Goal: Transaction & Acquisition: Purchase product/service

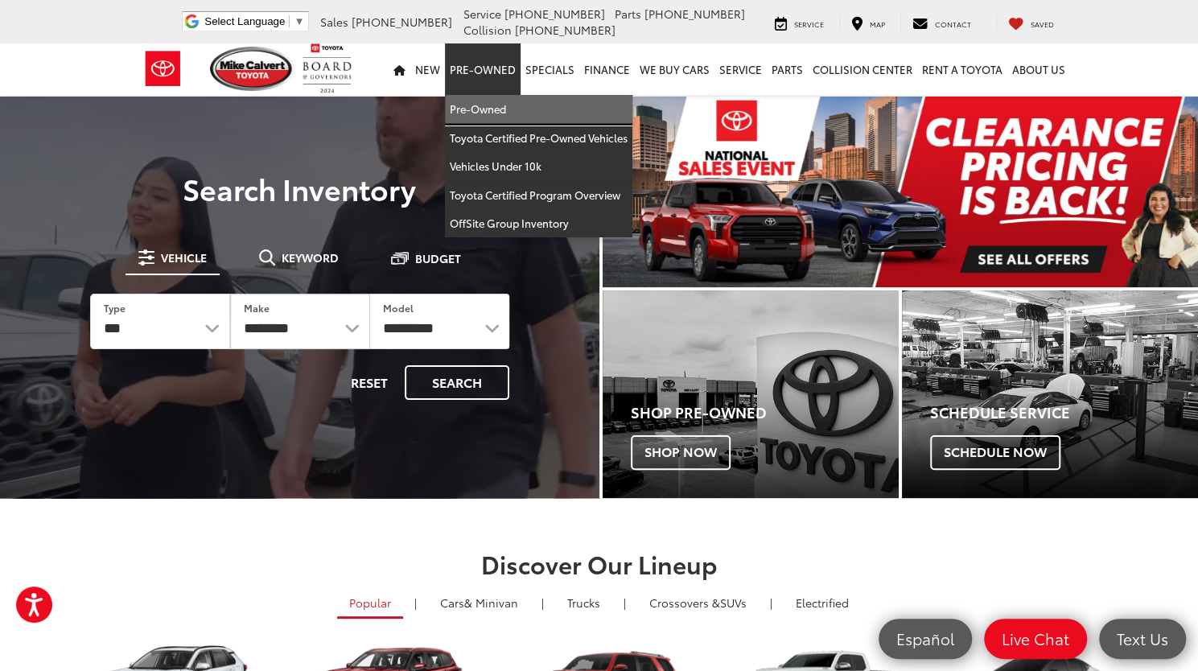
drag, startPoint x: 486, startPoint y: 113, endPoint x: 397, endPoint y: 28, distance: 123.0
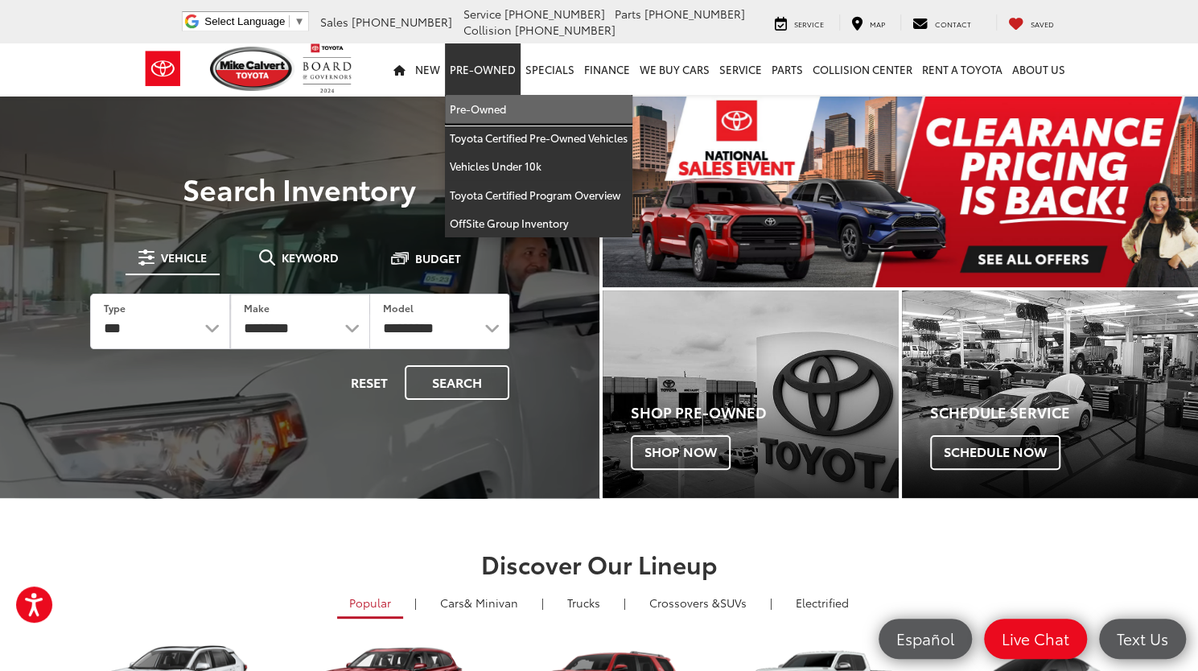
click at [486, 113] on link "Pre-Owned" at bounding box center [538, 109] width 187 height 29
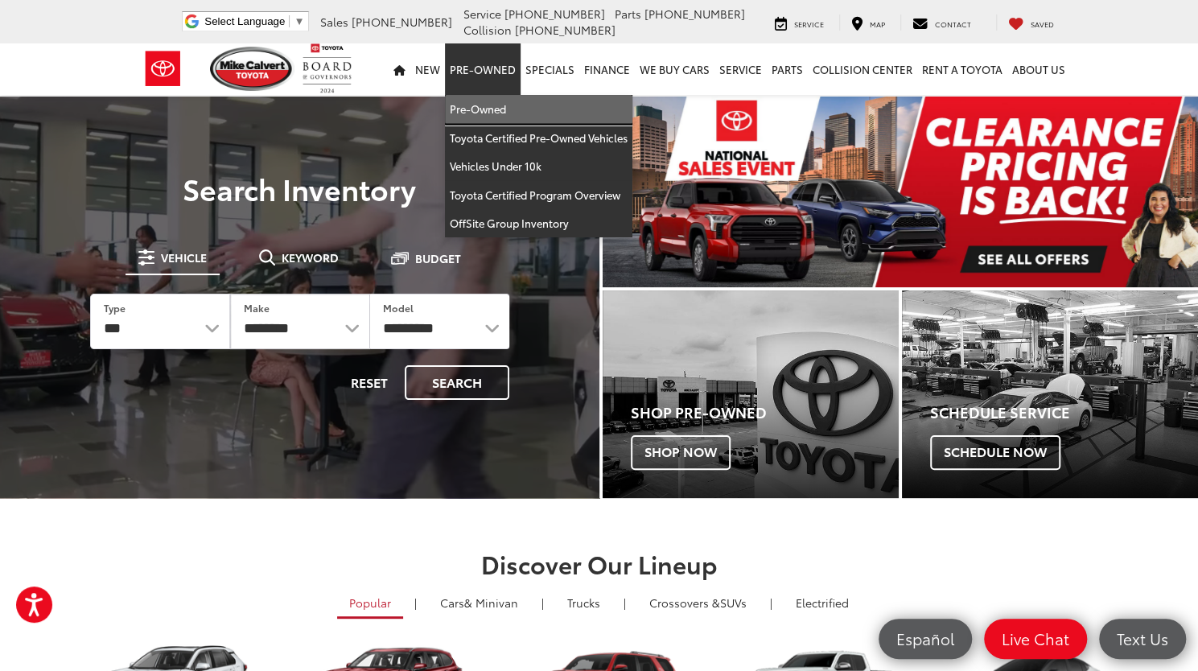
click at [488, 105] on link "Pre-Owned" at bounding box center [538, 109] width 187 height 29
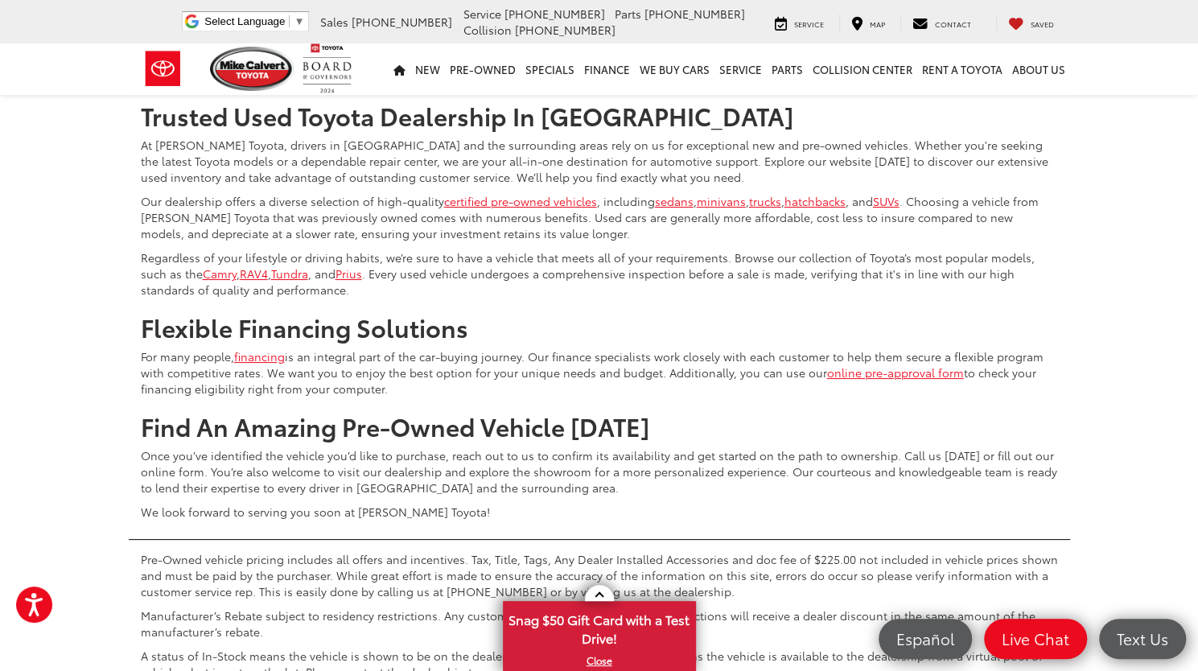
scroll to position [3540, 0]
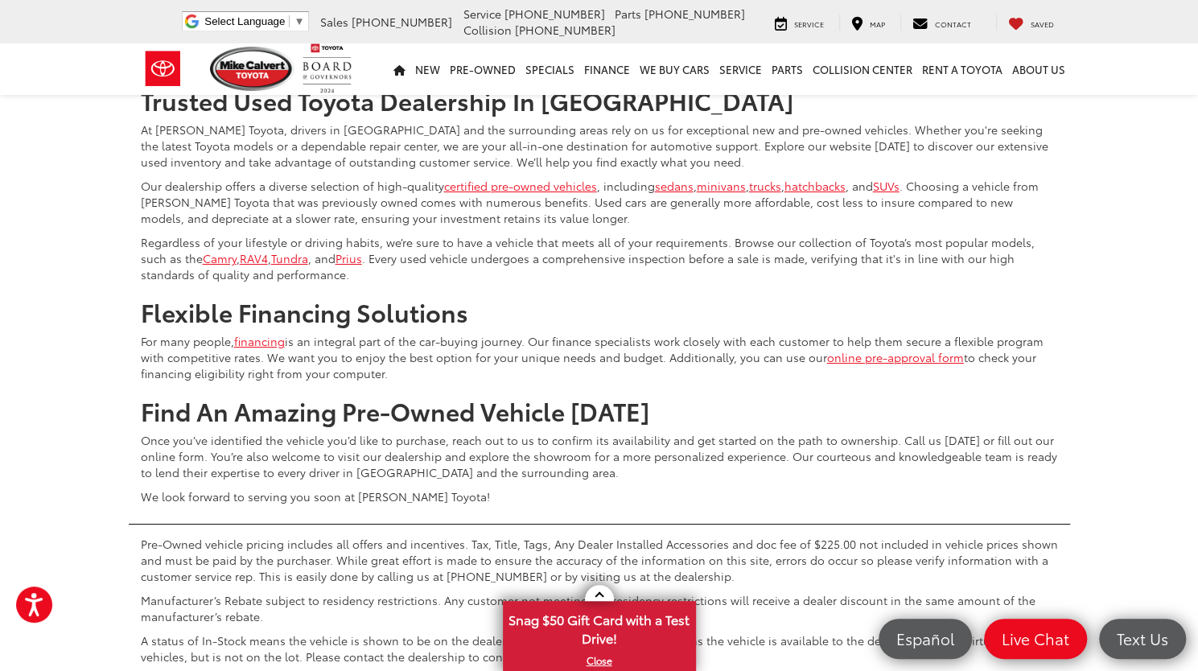
click at [875, 38] on link "2" at bounding box center [887, 23] width 25 height 29
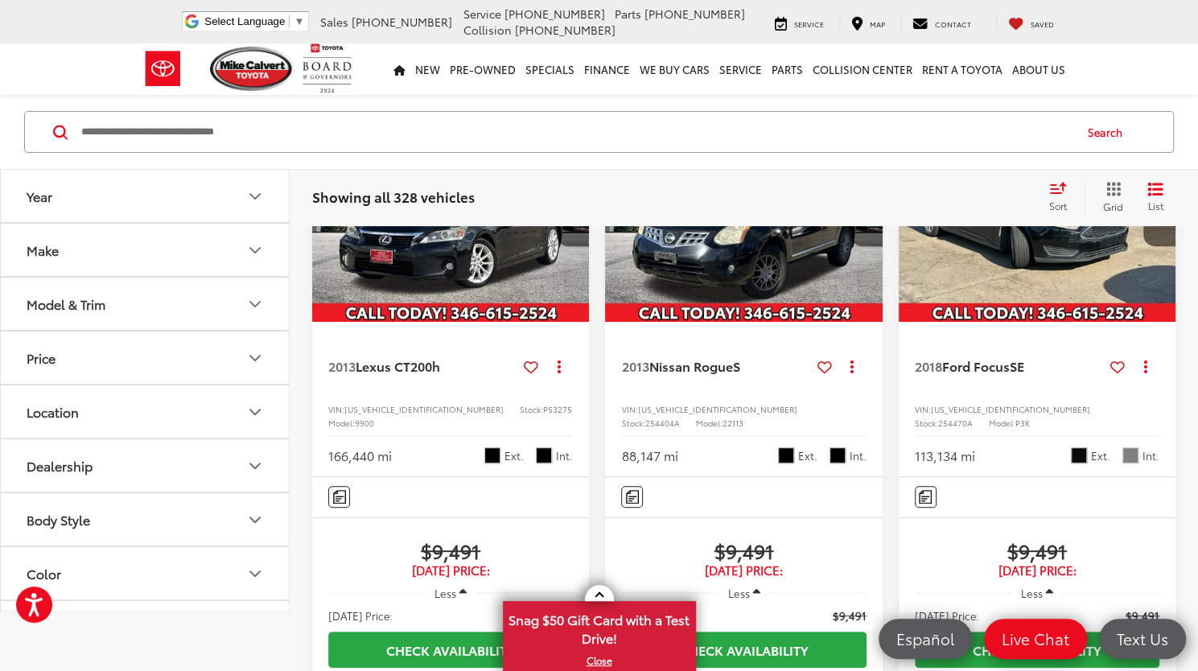
scroll to position [48, 0]
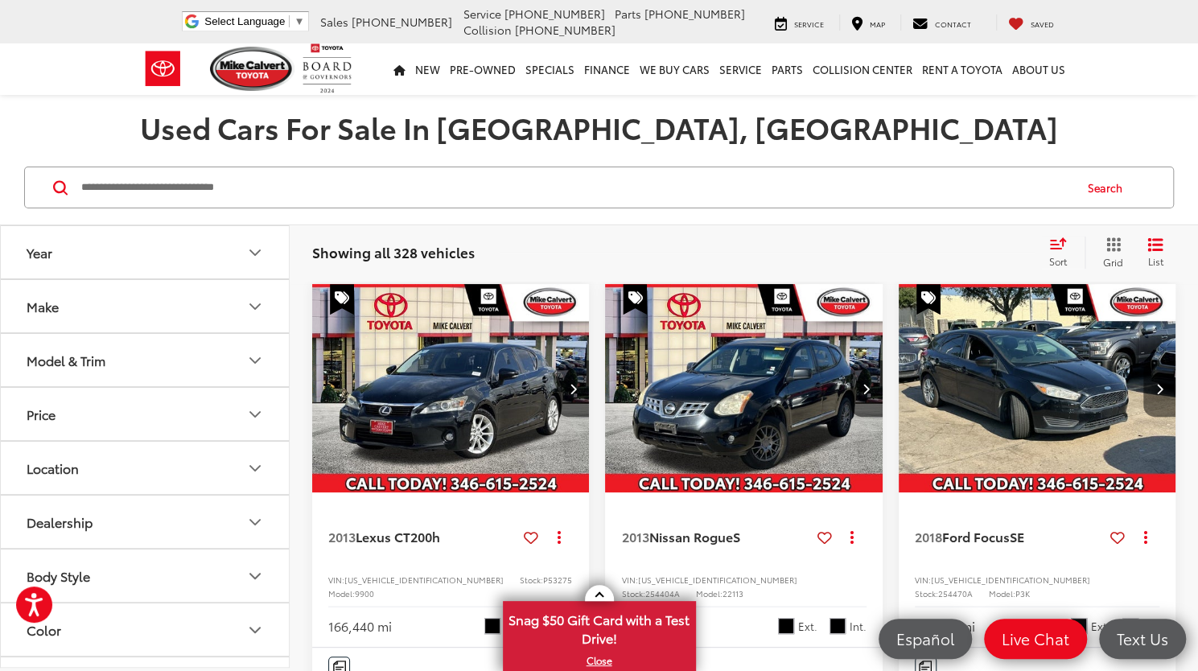
click at [1156, 381] on button "Next image" at bounding box center [1159, 388] width 32 height 56
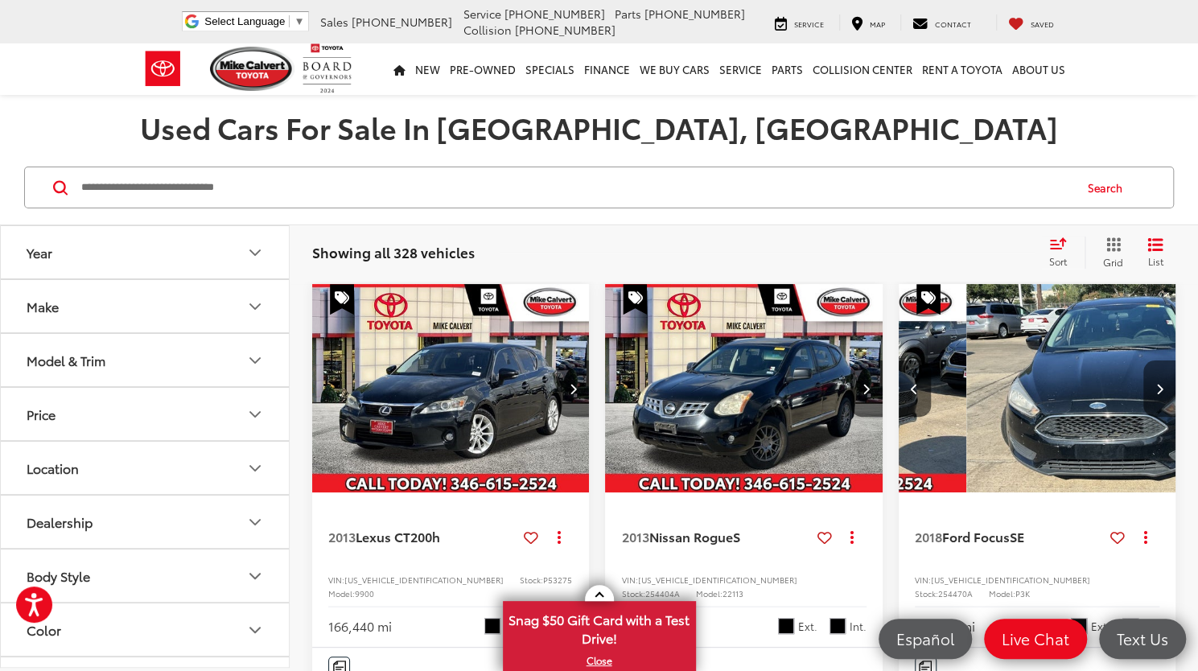
scroll to position [0, 279]
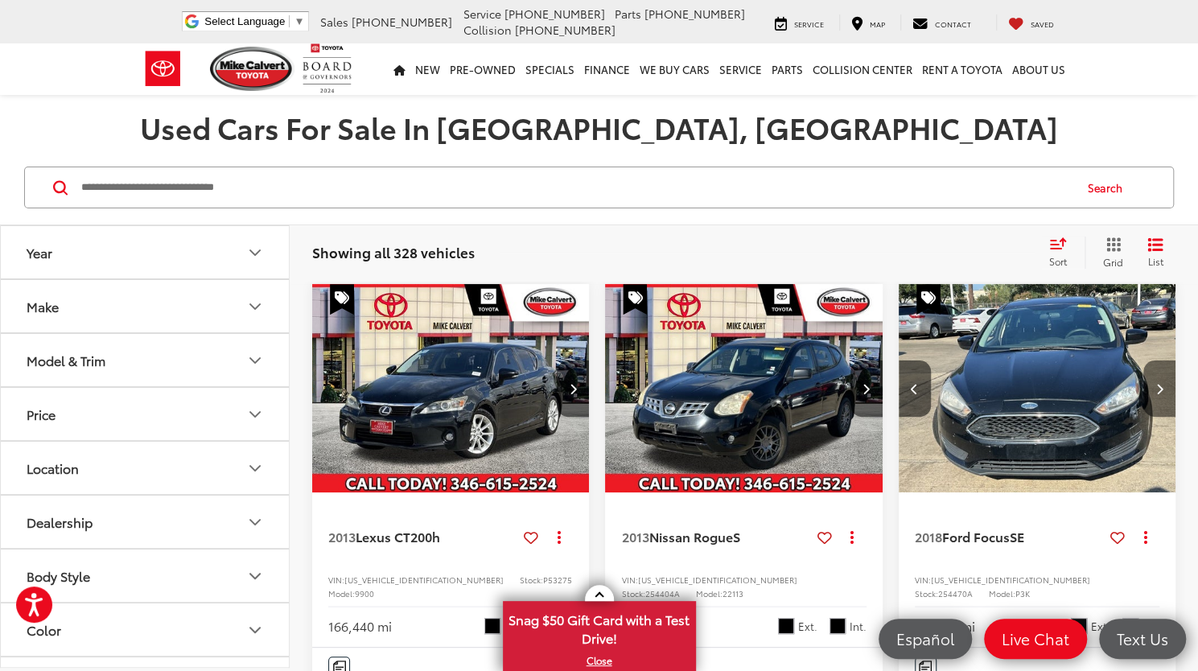
click at [1156, 381] on button "Next image" at bounding box center [1159, 388] width 32 height 56
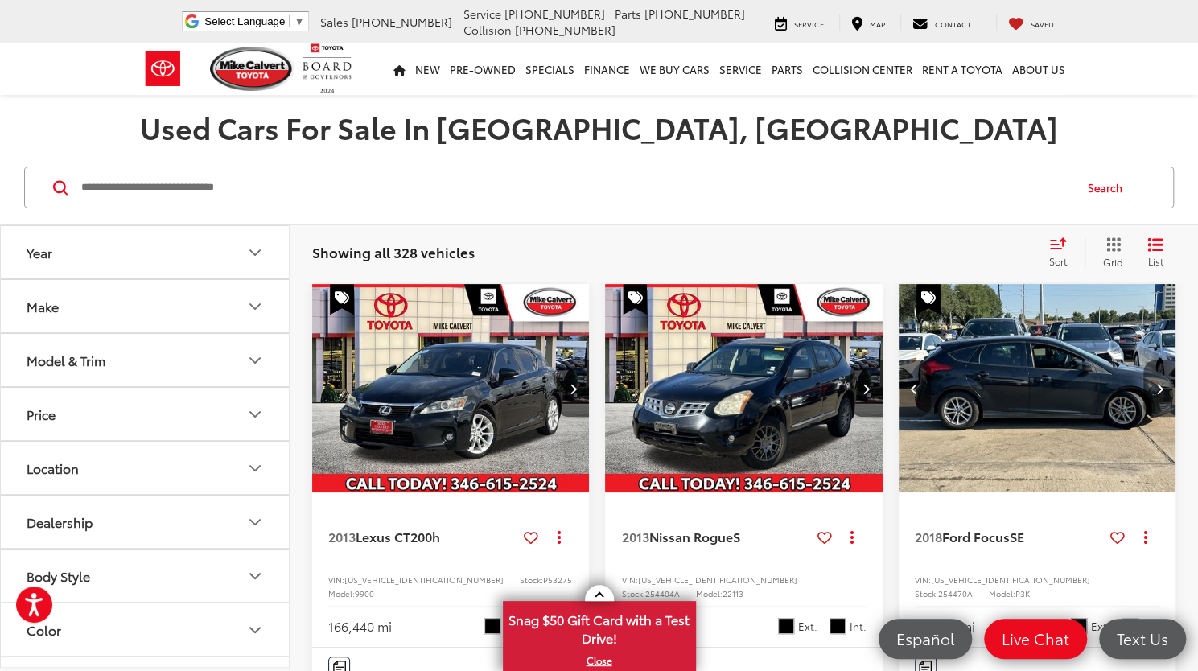
click at [1156, 381] on button "Next image" at bounding box center [1159, 388] width 32 height 56
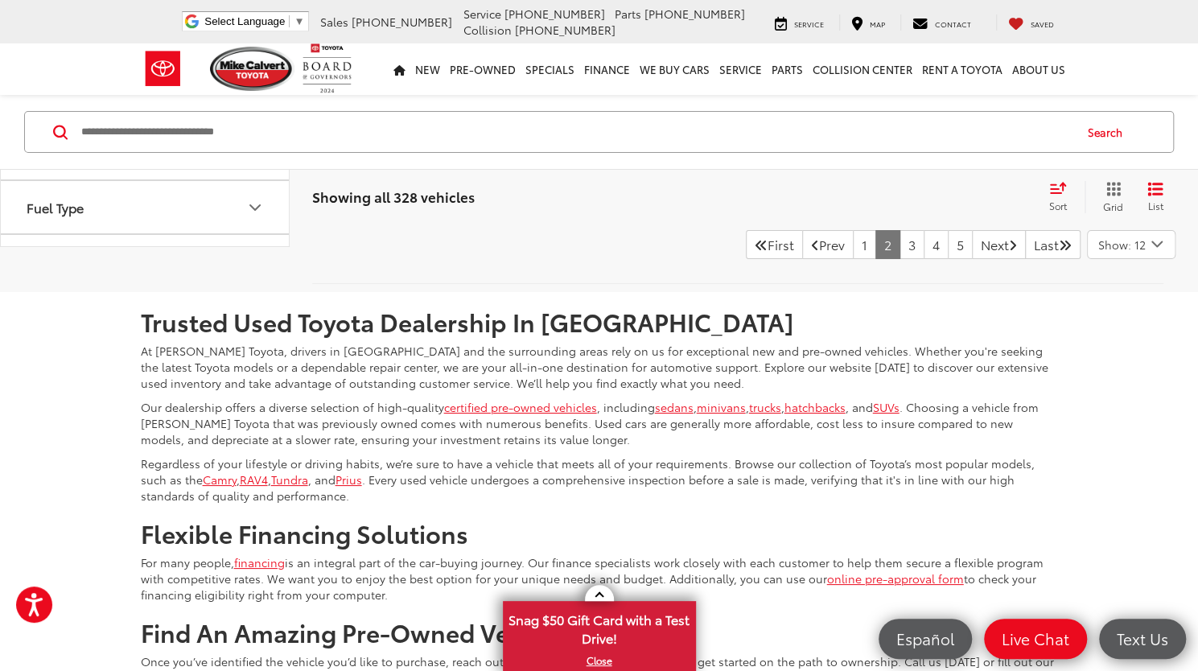
scroll to position [3430, 0]
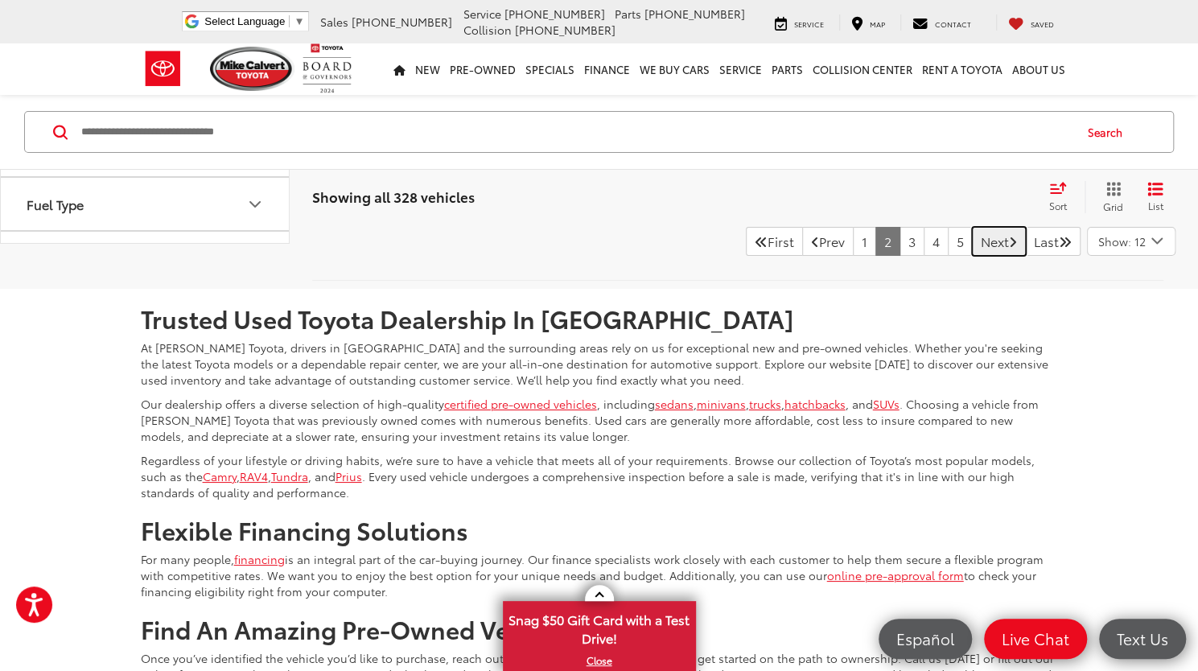
click at [995, 256] on link "Next" at bounding box center [999, 241] width 54 height 29
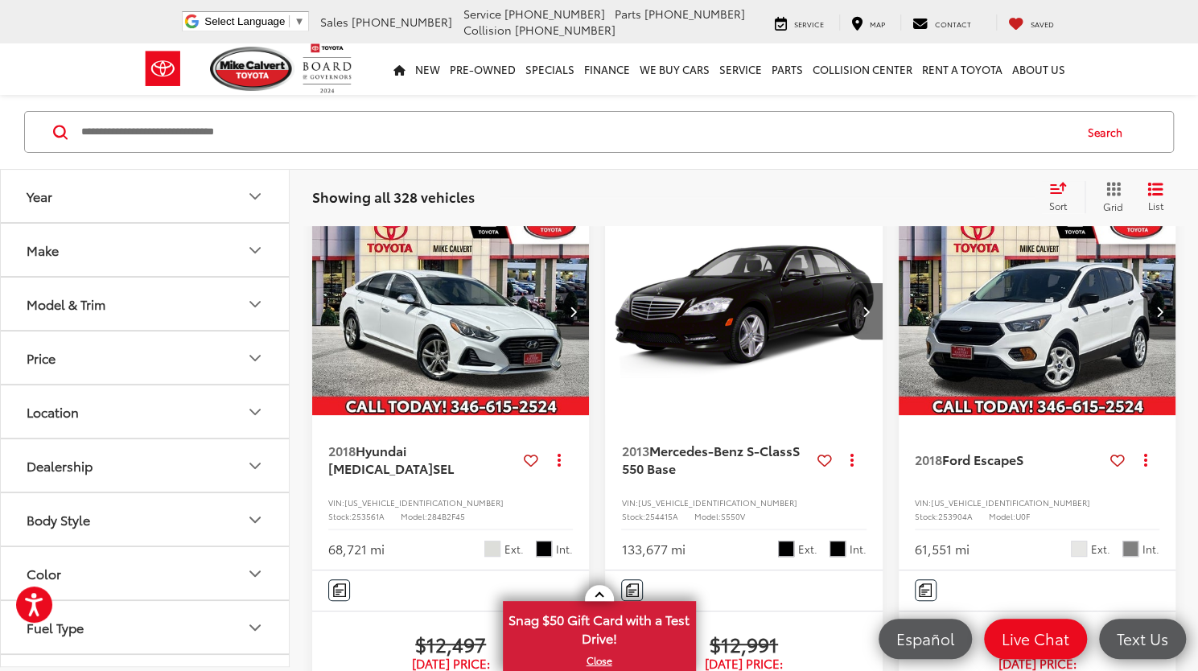
scroll to position [117, 0]
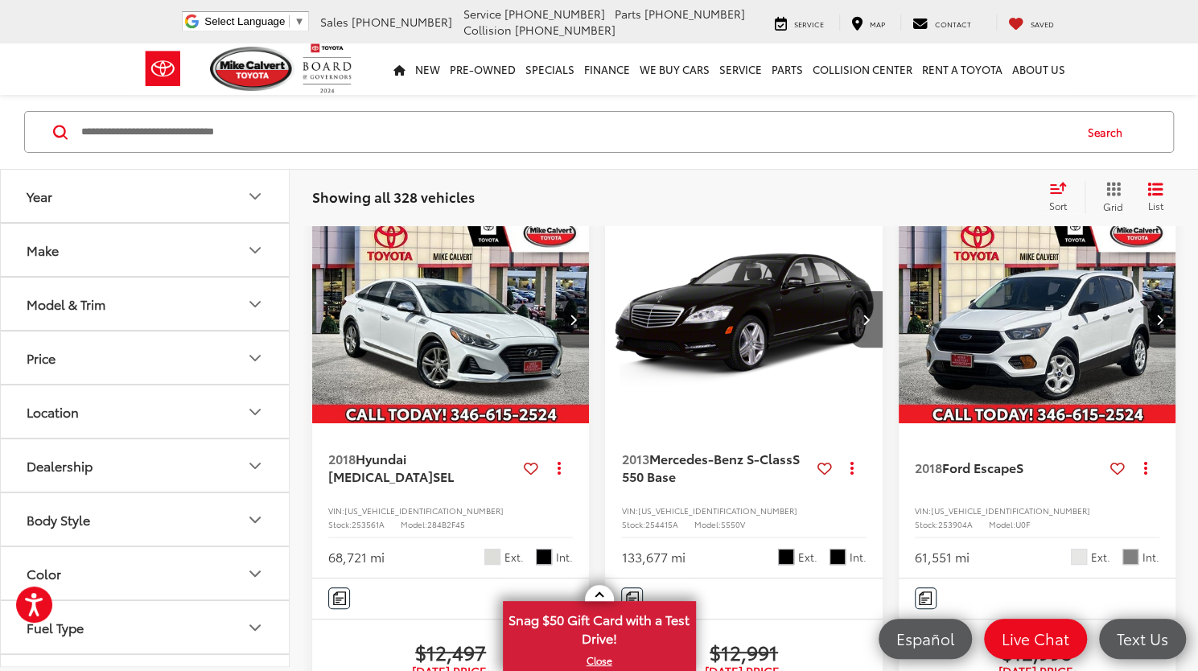
click at [565, 319] on button "Next image" at bounding box center [573, 319] width 32 height 56
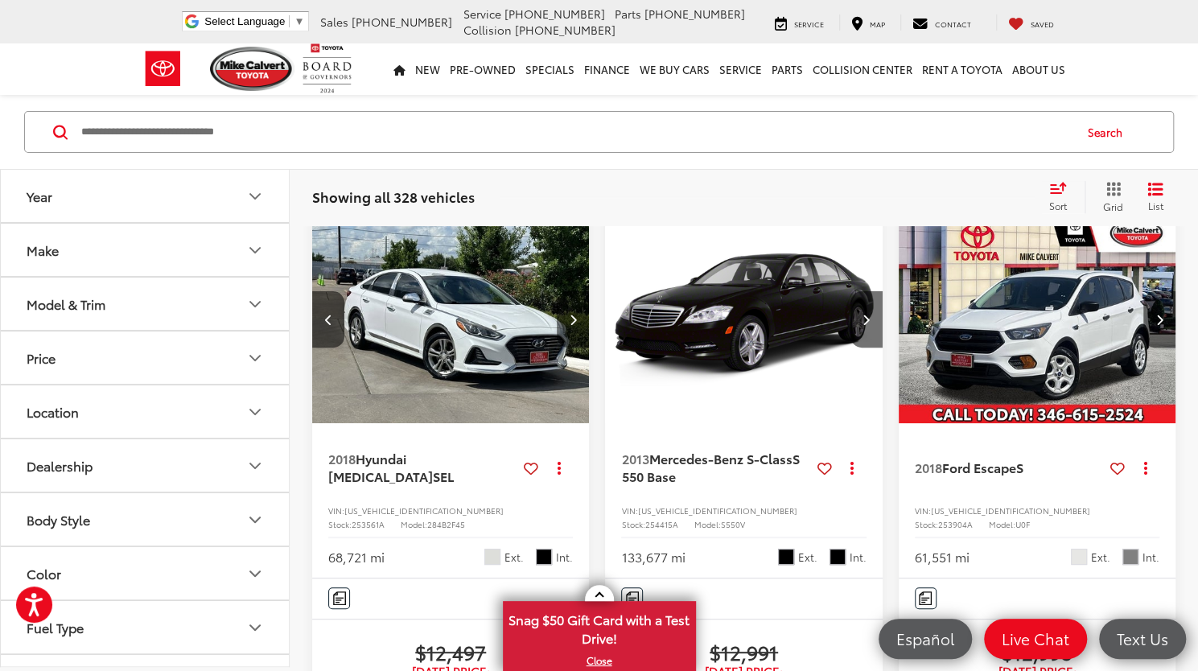
click at [565, 319] on button "Next image" at bounding box center [573, 319] width 32 height 56
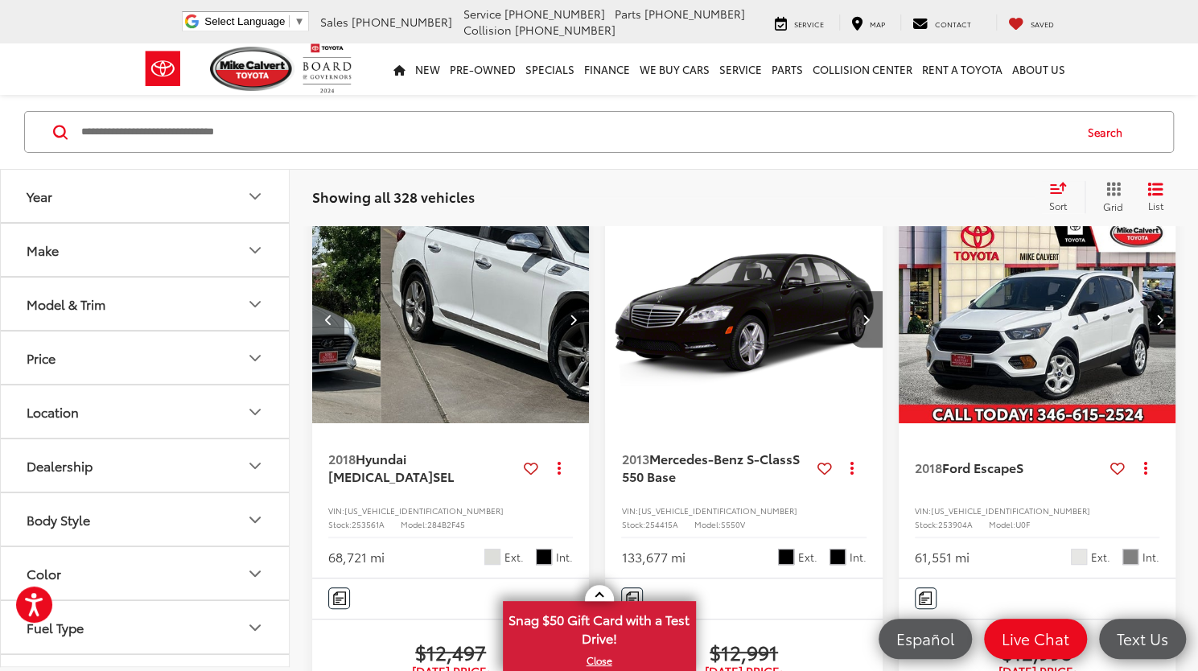
scroll to position [0, 558]
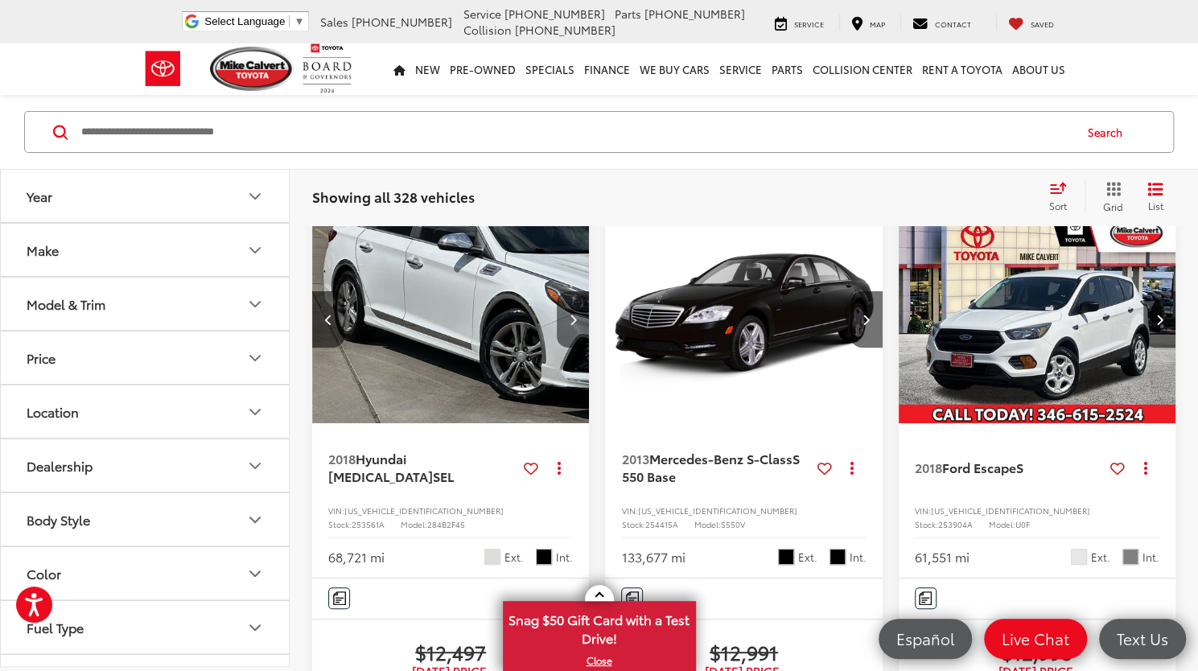
click at [565, 319] on button "Next image" at bounding box center [573, 319] width 32 height 56
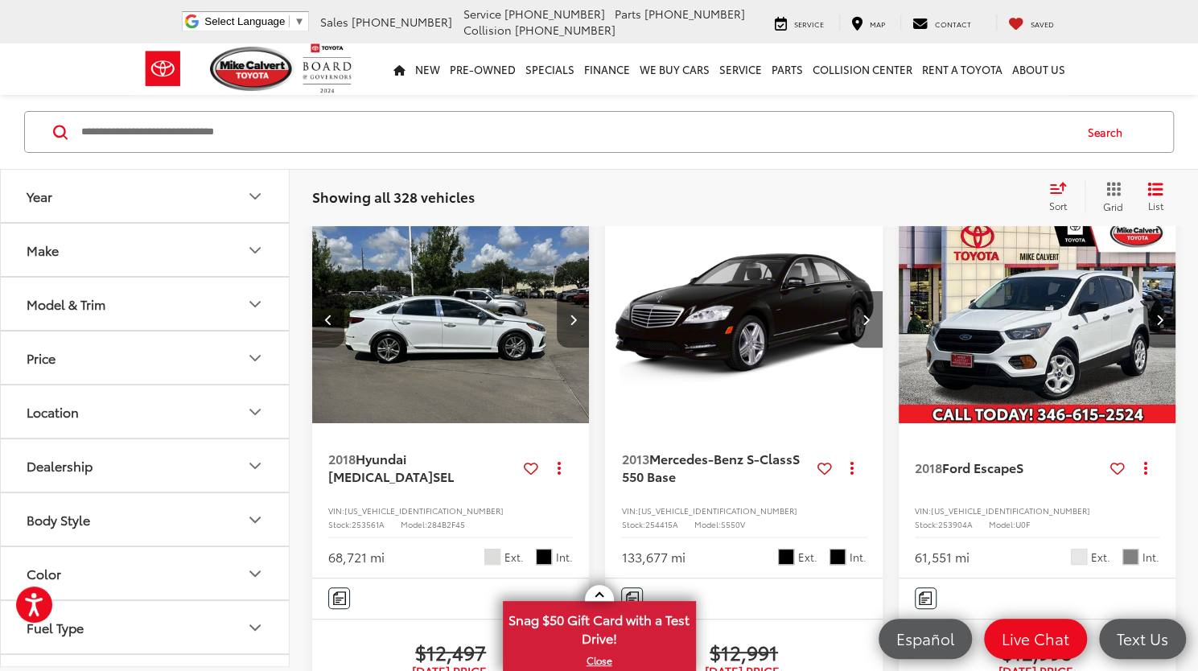
click at [565, 319] on button "Next image" at bounding box center [573, 319] width 32 height 56
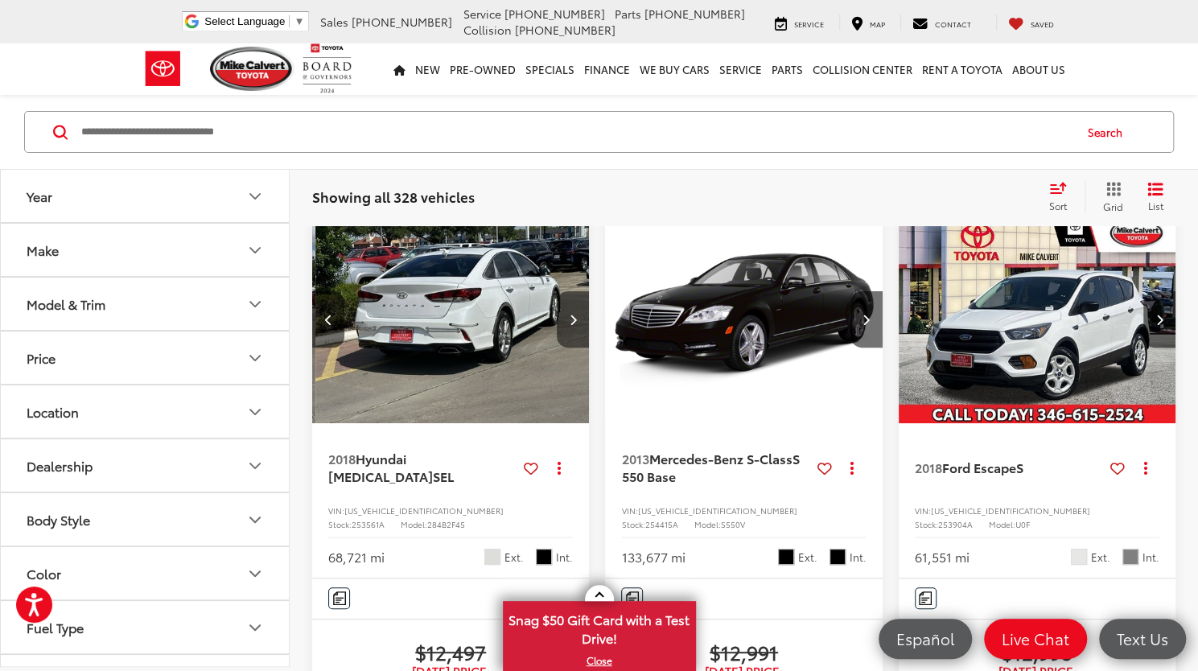
scroll to position [0, 1117]
click at [565, 319] on button "Next image" at bounding box center [573, 319] width 32 height 56
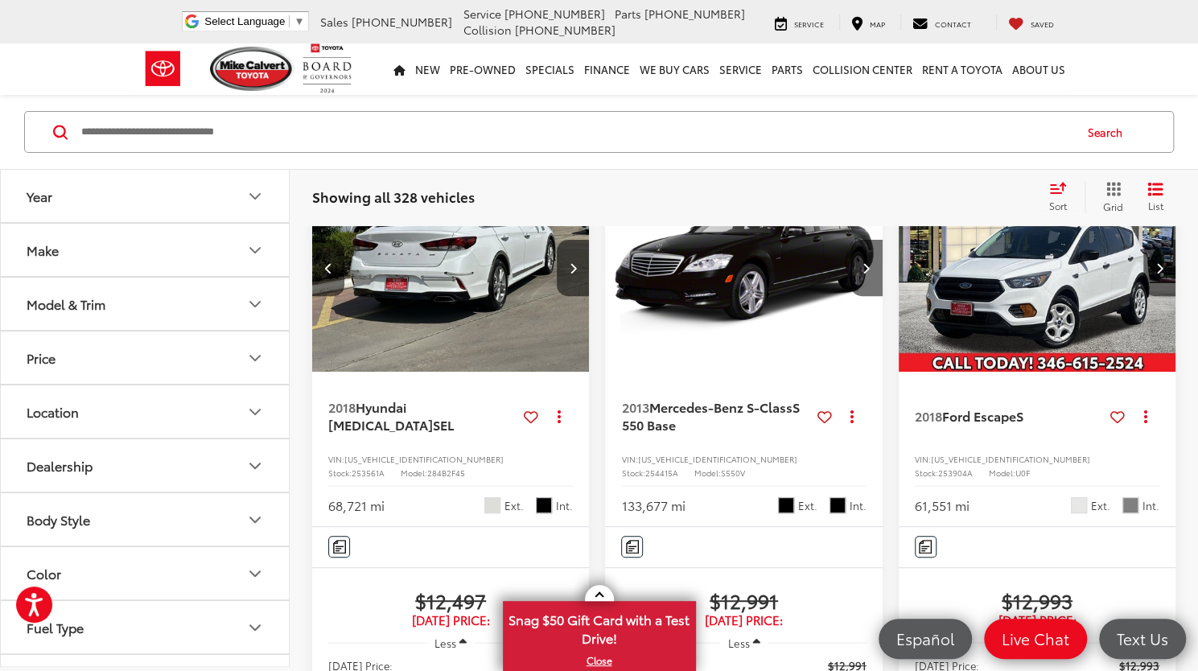
scroll to position [0, 0]
